Goal: Transaction & Acquisition: Obtain resource

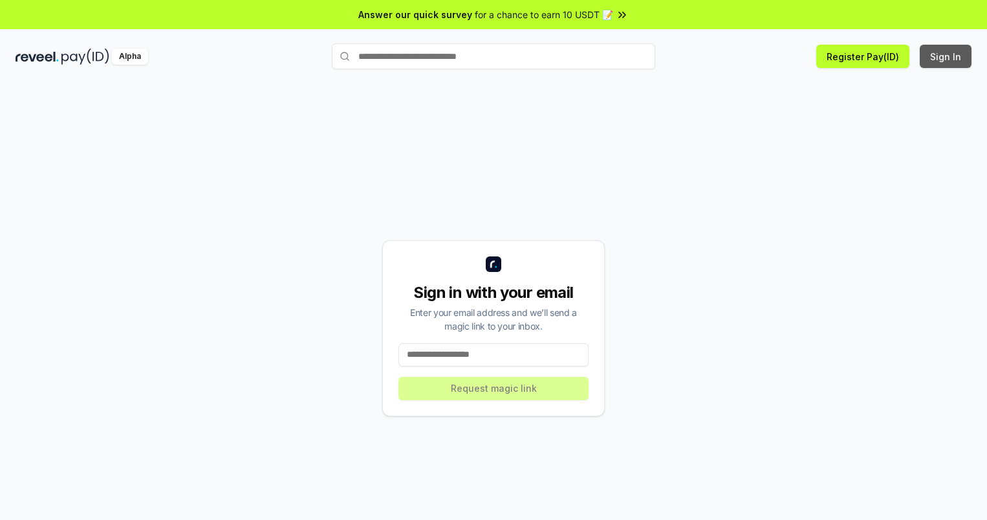
click at [947, 56] on button "Sign In" at bounding box center [946, 56] width 52 height 23
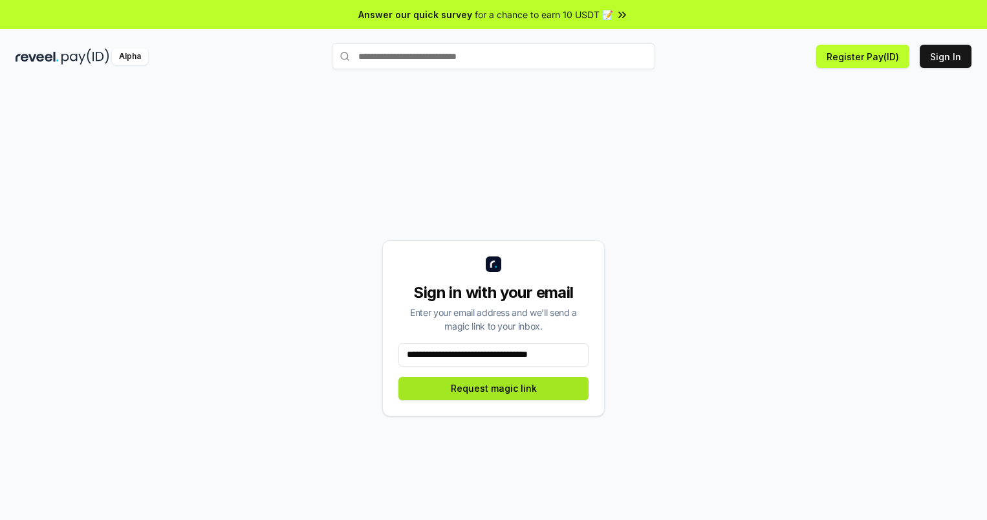
type input "**********"
click at [494, 388] on button "Request magic link" at bounding box center [494, 388] width 190 height 23
